Goal: Task Accomplishment & Management: Use online tool/utility

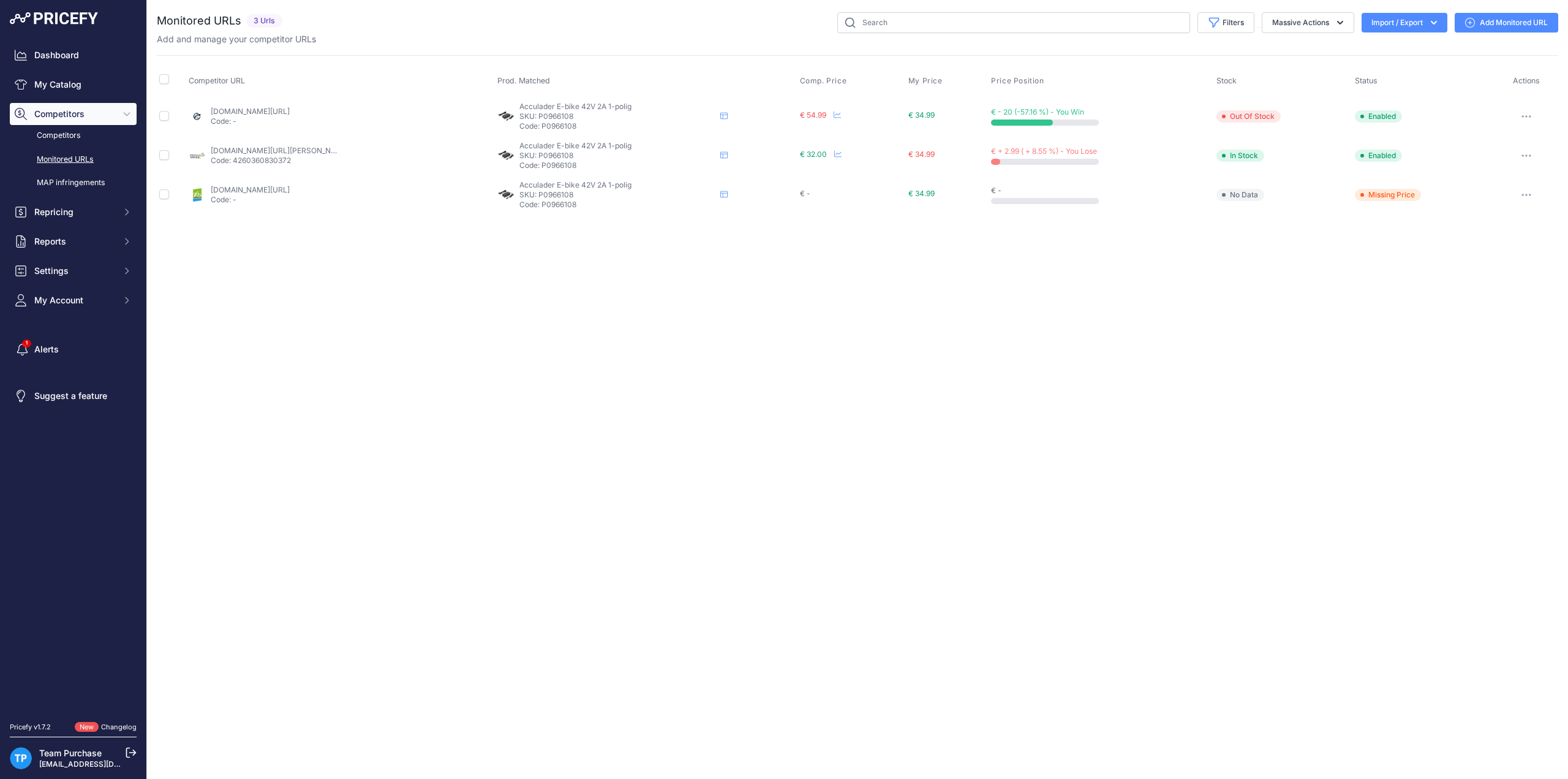
click at [1521, 19] on link "Add Monitored URL" at bounding box center [1506, 23] width 103 height 19
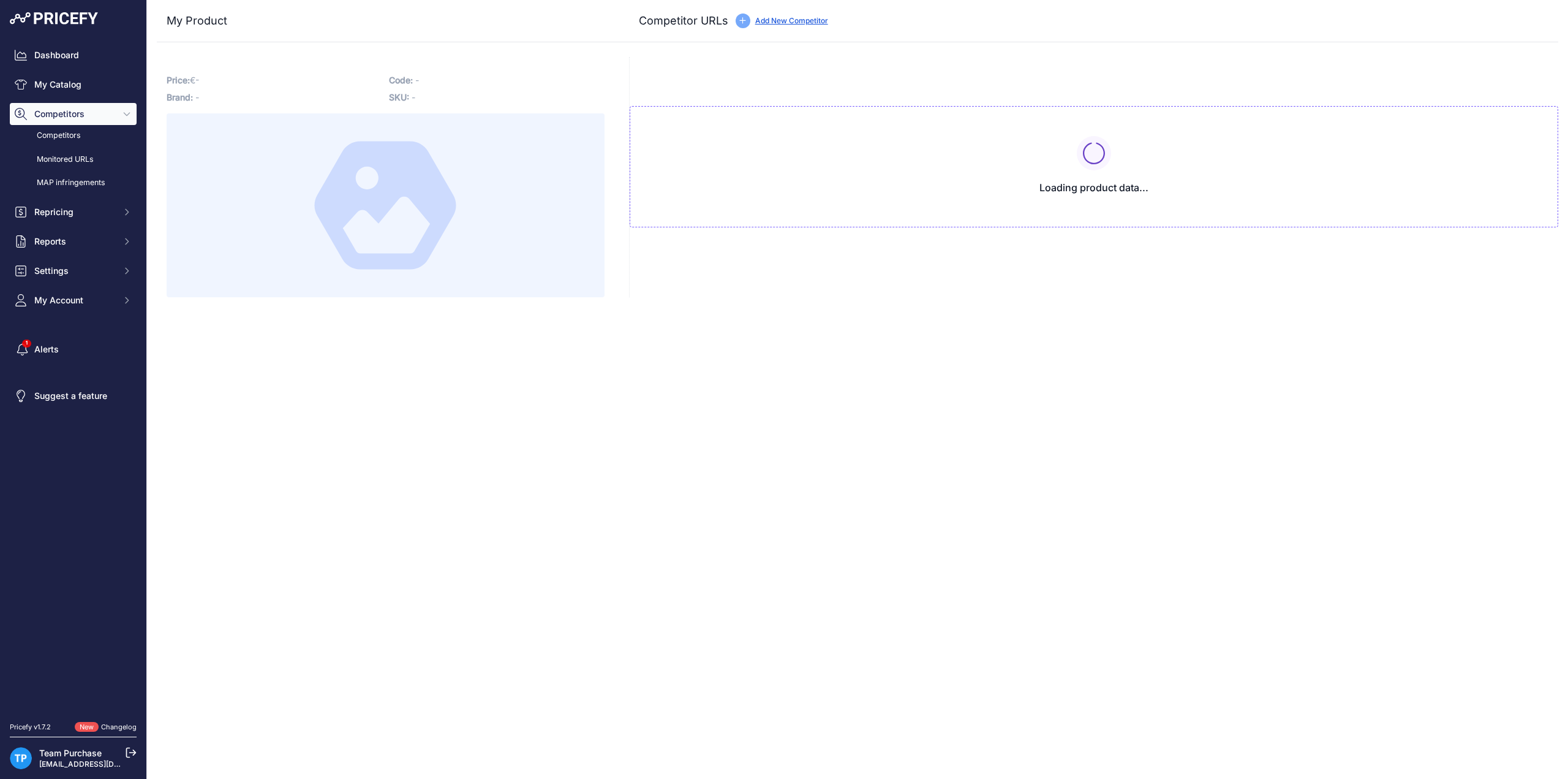
type input "[DOMAIN_NAME][URL]"
type input "[DOMAIN_NAME][URL][PERSON_NAME]"
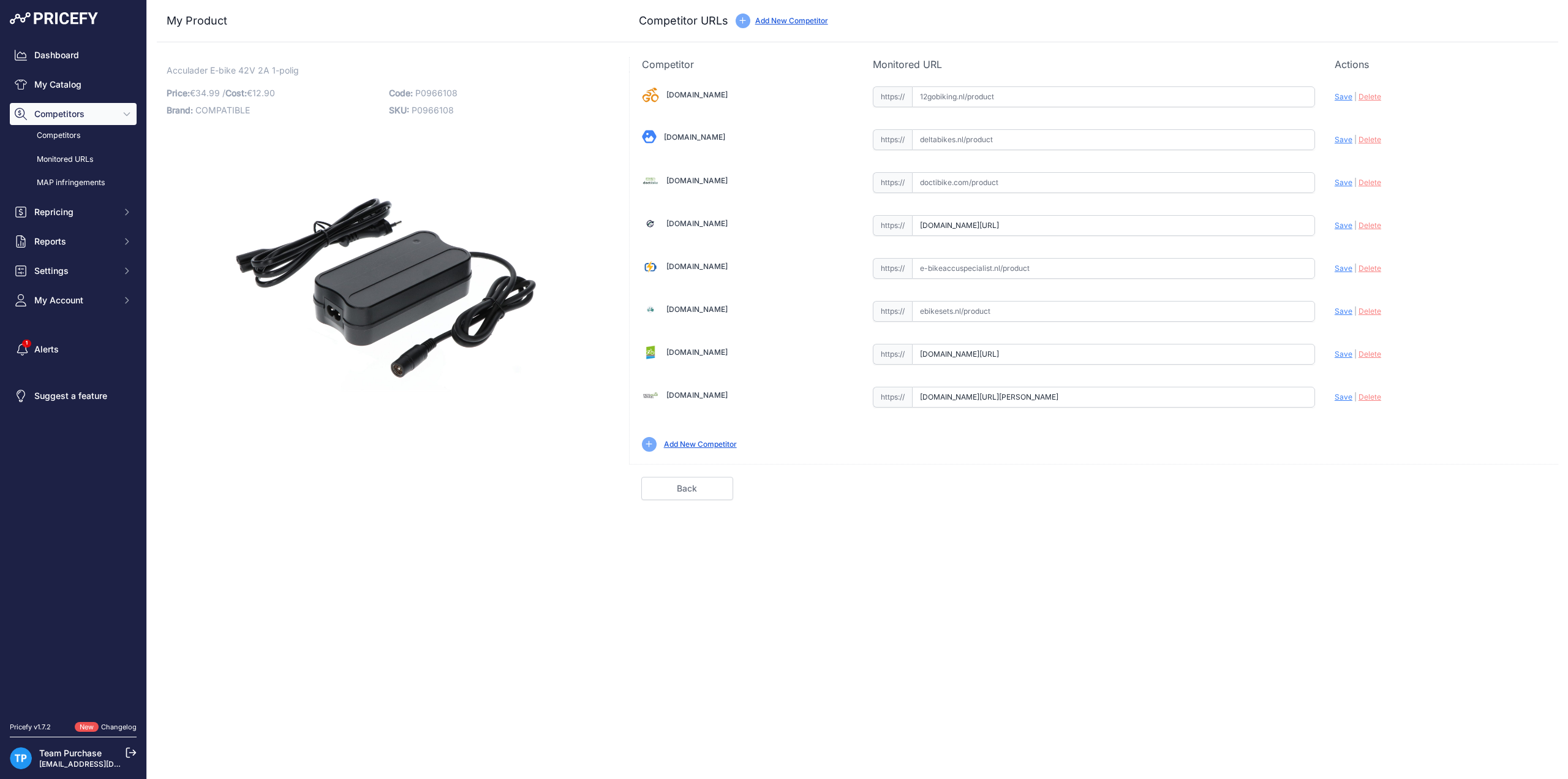
click at [443, 107] on span "P0966108" at bounding box center [432, 110] width 42 height 10
click at [439, 136] on img at bounding box center [385, 295] width 337 height 337
click at [439, 115] on p "SKU: P0966108" at bounding box center [496, 110] width 215 height 17
click at [438, 108] on span "P0966108" at bounding box center [432, 110] width 42 height 10
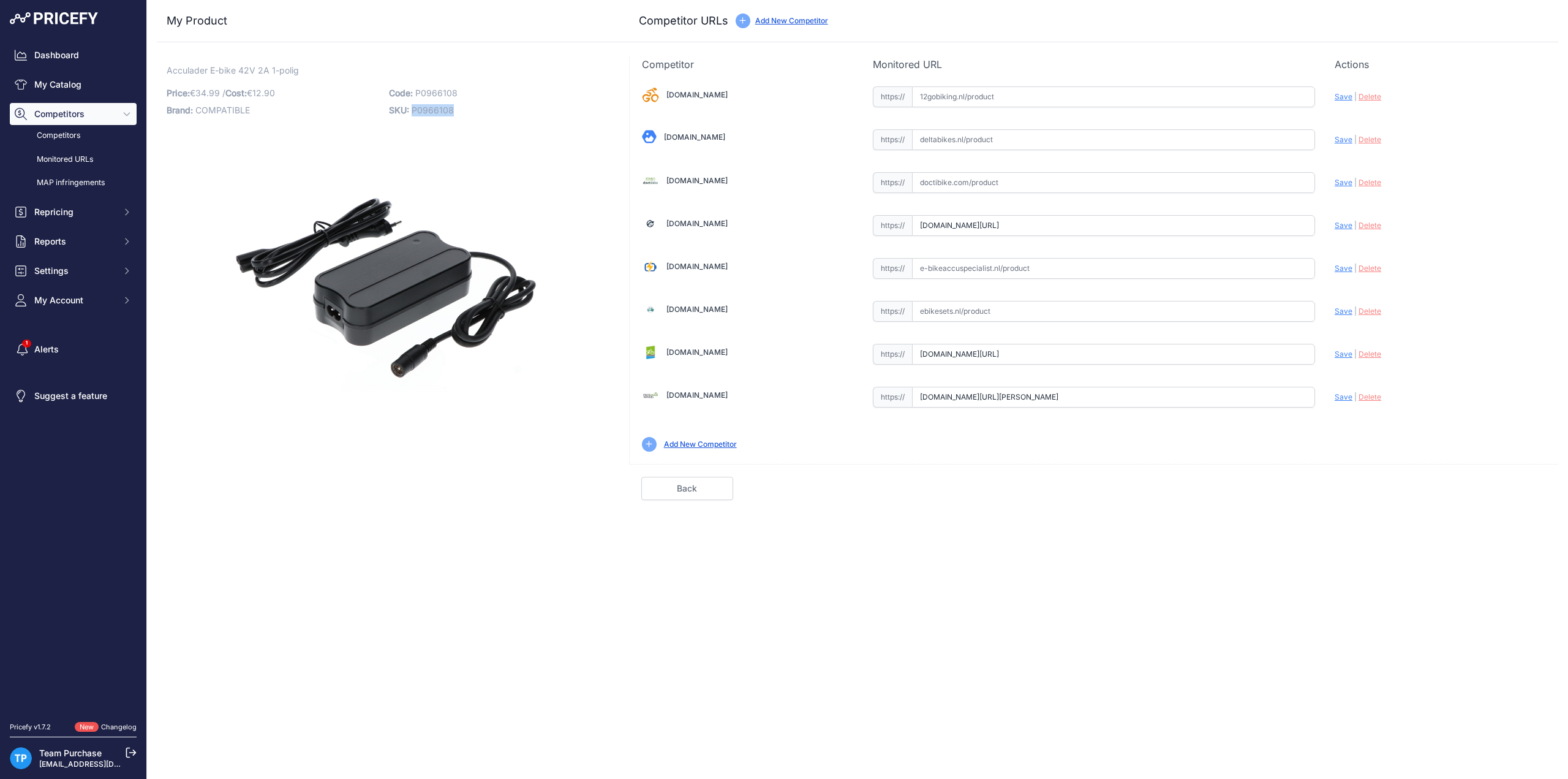
click at [438, 108] on span "P0966108" at bounding box center [432, 110] width 42 height 10
click at [437, 67] on p "Acculader E-bike 42V 2A 1-polig Link" at bounding box center [385, 71] width 438 height 13
click at [435, 94] on span "P0966108" at bounding box center [436, 92] width 42 height 10
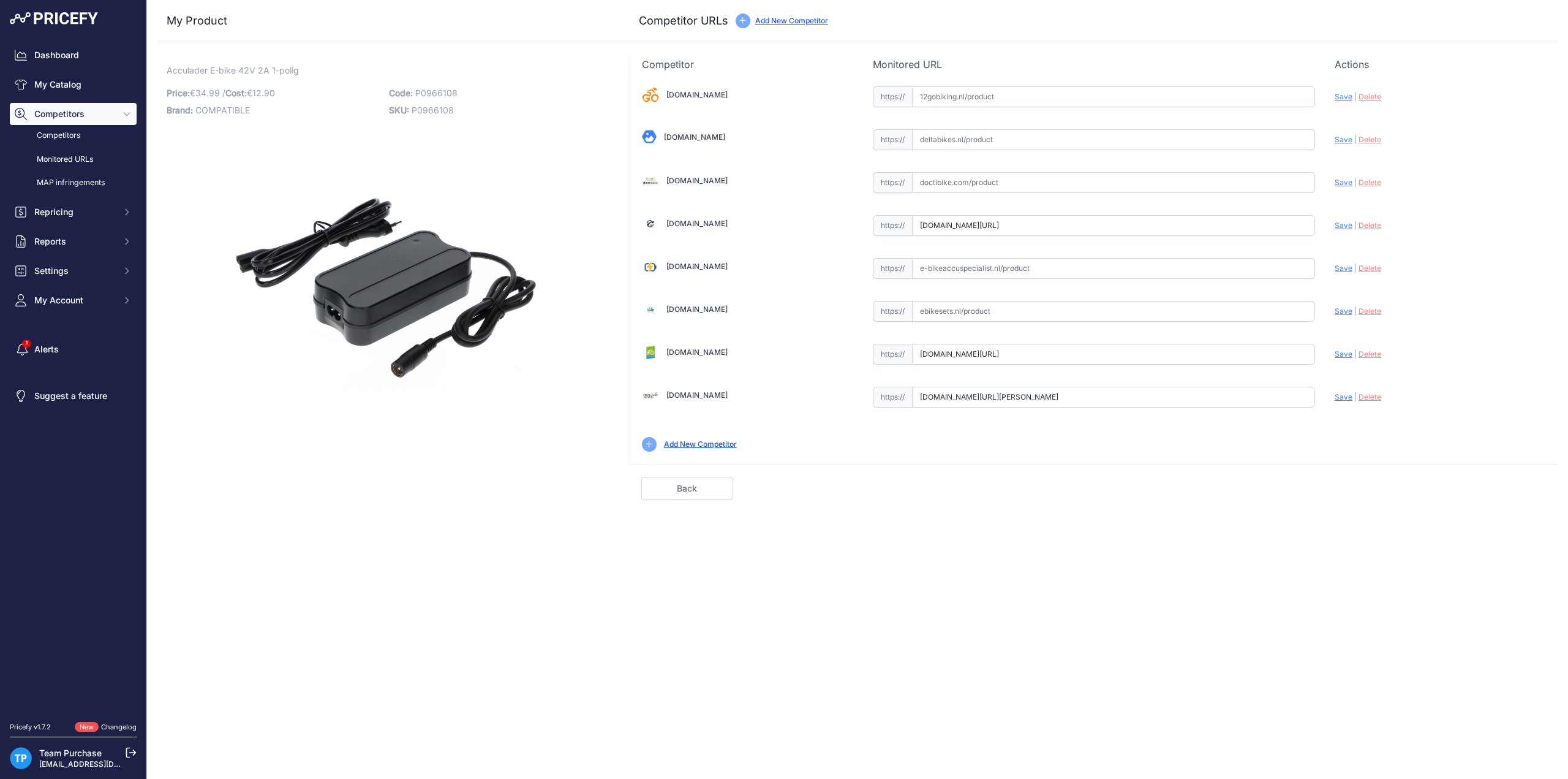
click at [433, 116] on p "SKU: P0966108" at bounding box center [496, 110] width 215 height 17
click at [431, 108] on span "P0966108" at bounding box center [432, 110] width 42 height 10
click at [431, 94] on span "P0966108" at bounding box center [436, 92] width 42 height 10
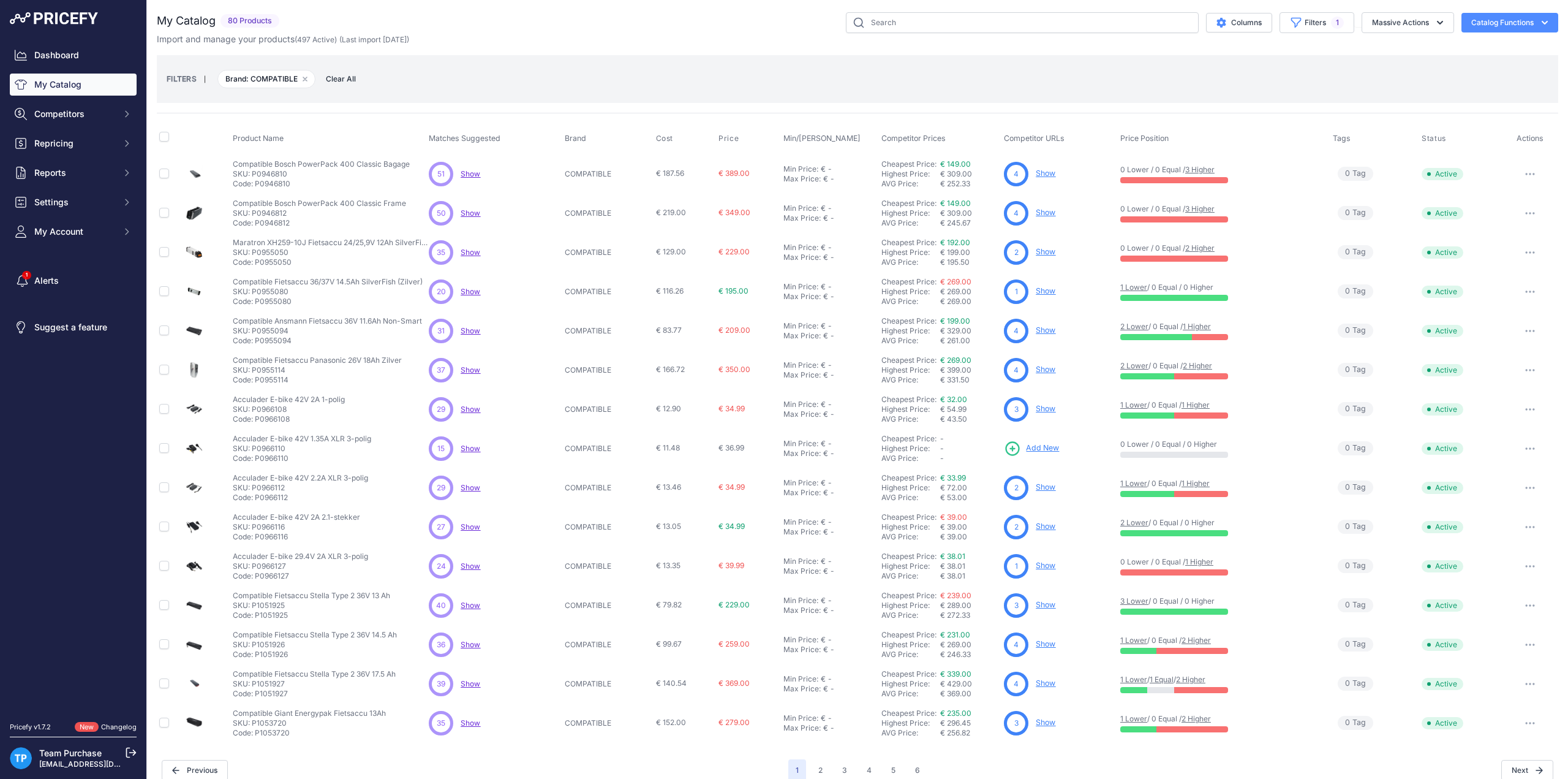
click at [1526, 447] on icon "button" at bounding box center [1531, 448] width 10 height 3
click at [1493, 489] on button "Delete" at bounding box center [1517, 493] width 78 height 19
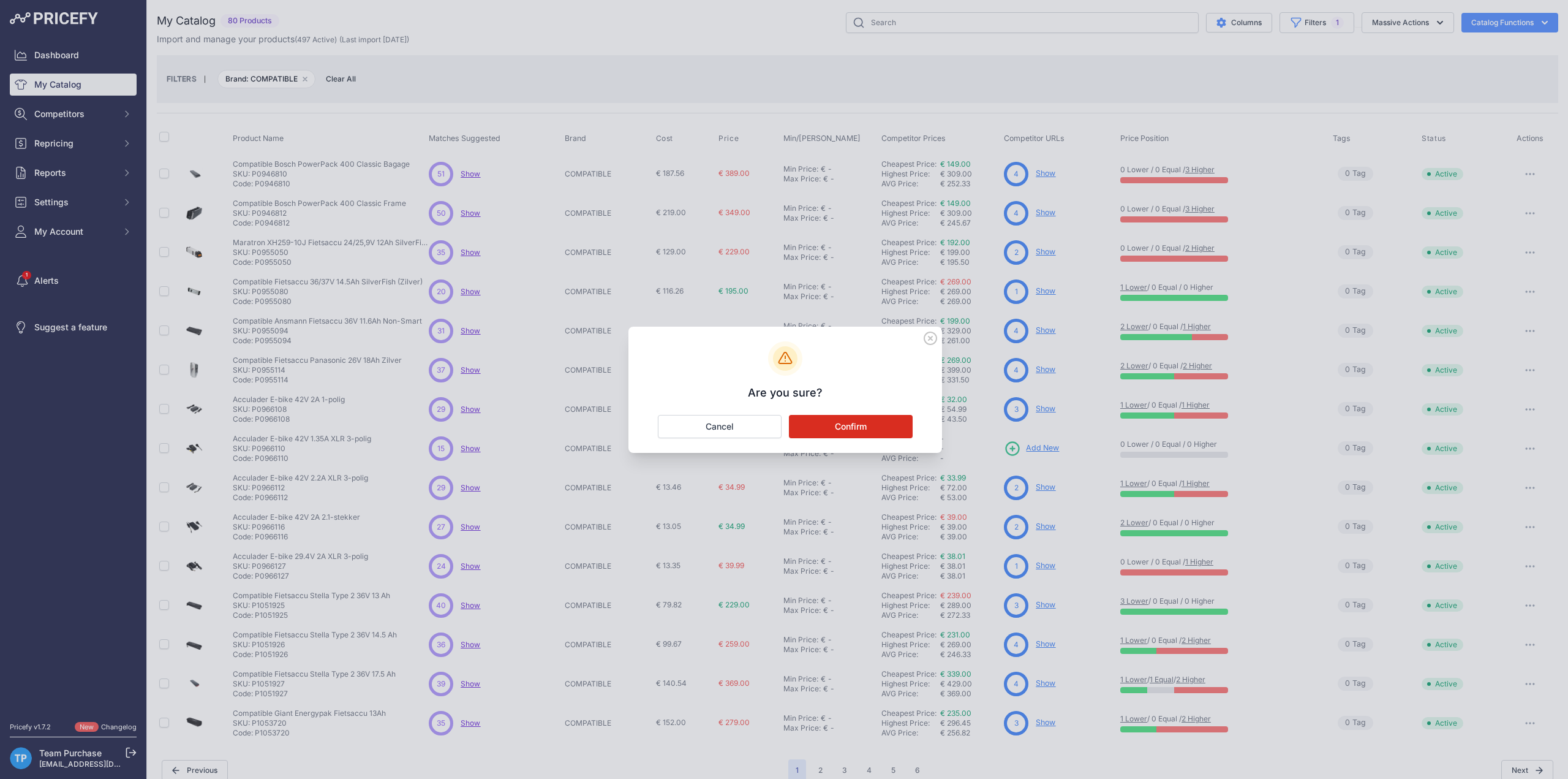
click at [826, 427] on button "Confirm" at bounding box center [851, 427] width 124 height 24
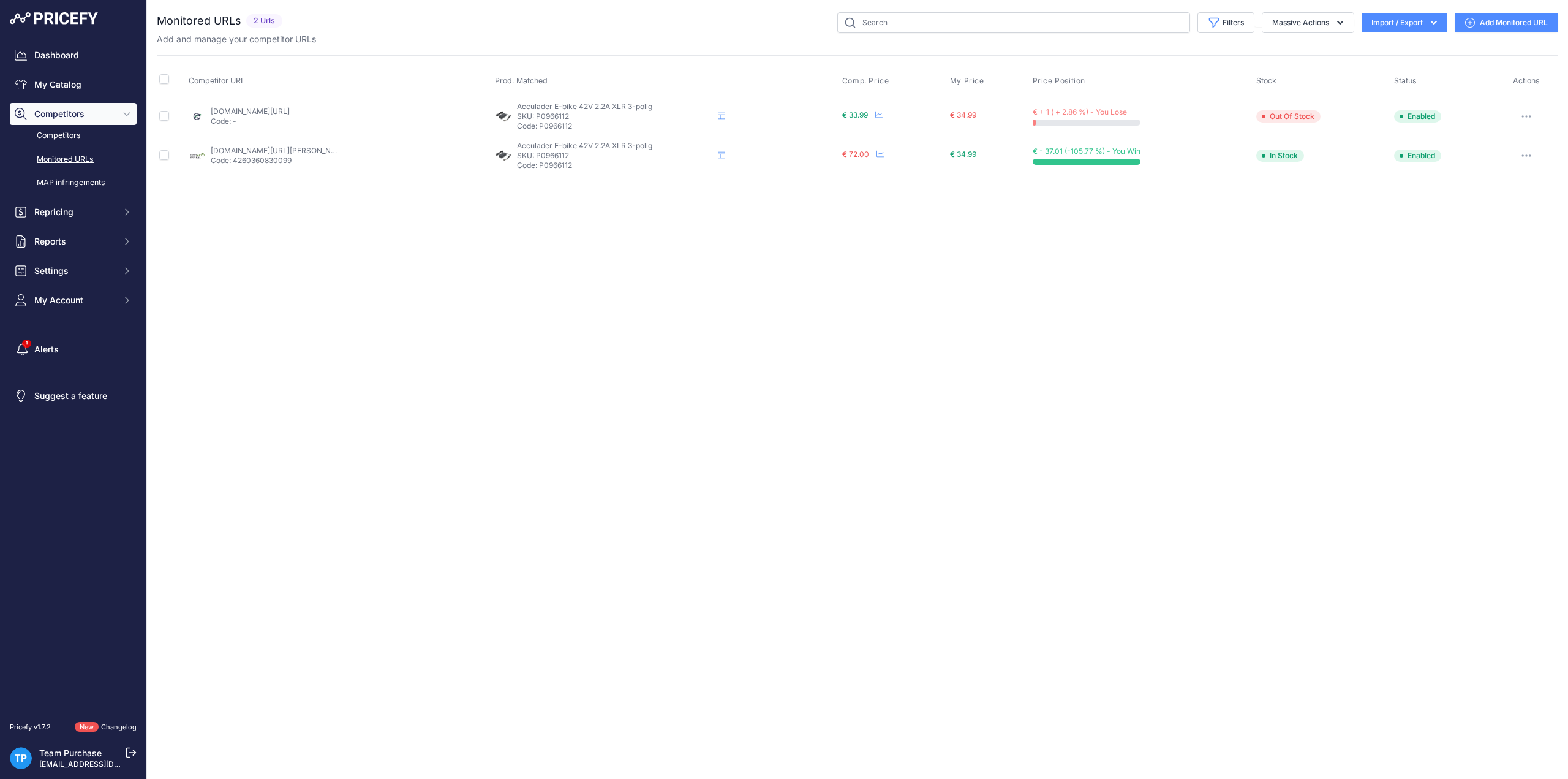
click at [550, 125] on p "Code: P0966112" at bounding box center [615, 126] width 196 height 10
copy p "P0966112"
